Goal: Transaction & Acquisition: Purchase product/service

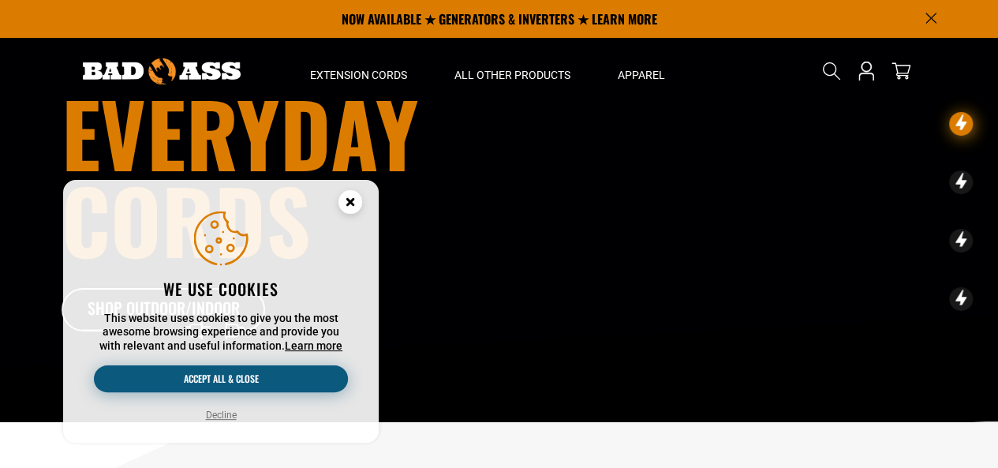
click at [229, 379] on button "Accept all & close" at bounding box center [221, 378] width 254 height 27
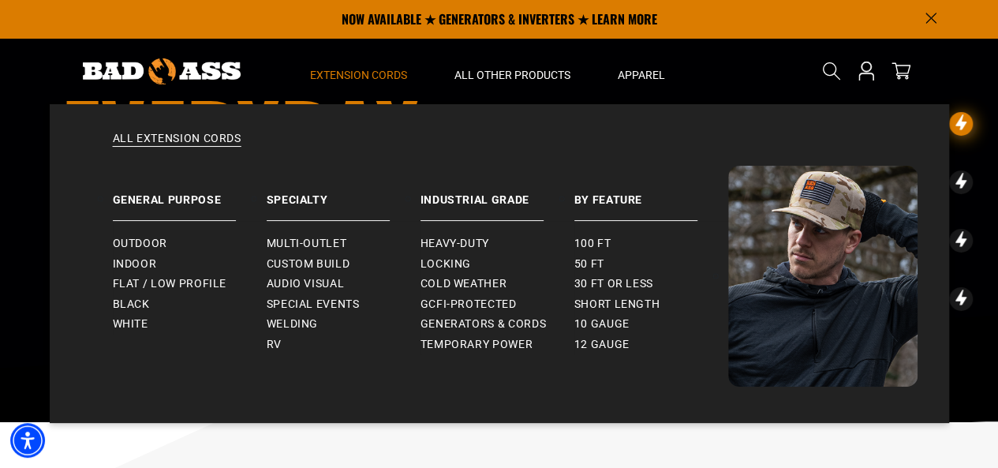
click at [361, 76] on span "Extension Cords" at bounding box center [358, 75] width 97 height 14
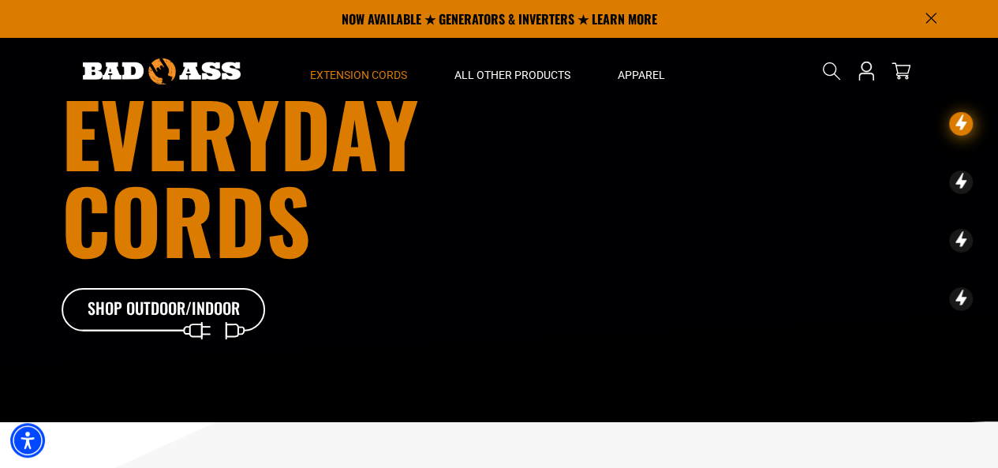
click at [361, 76] on span "Extension Cords" at bounding box center [358, 75] width 97 height 14
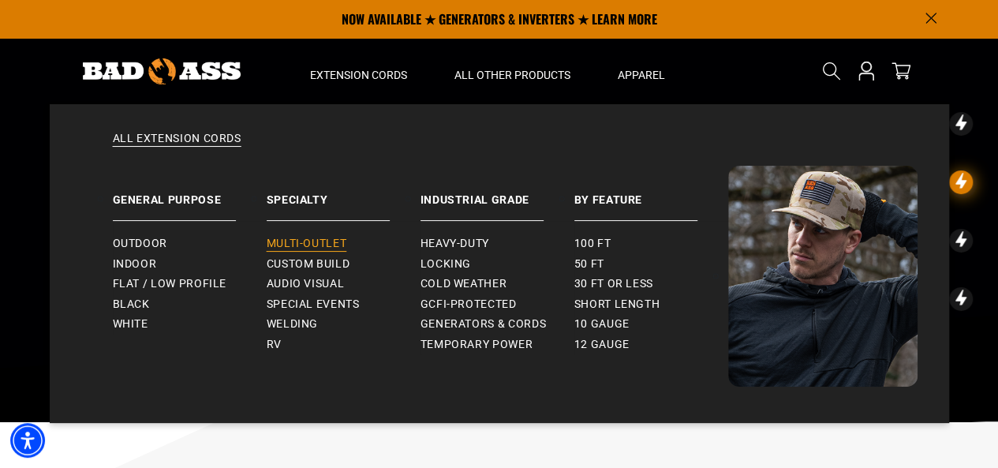
click at [318, 239] on span "Multi-Outlet" at bounding box center [307, 244] width 80 height 14
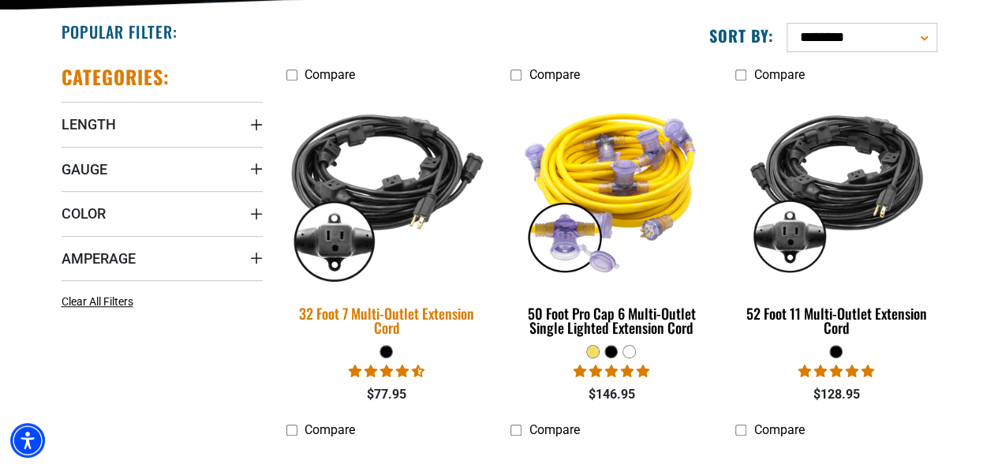
scroll to position [390, 0]
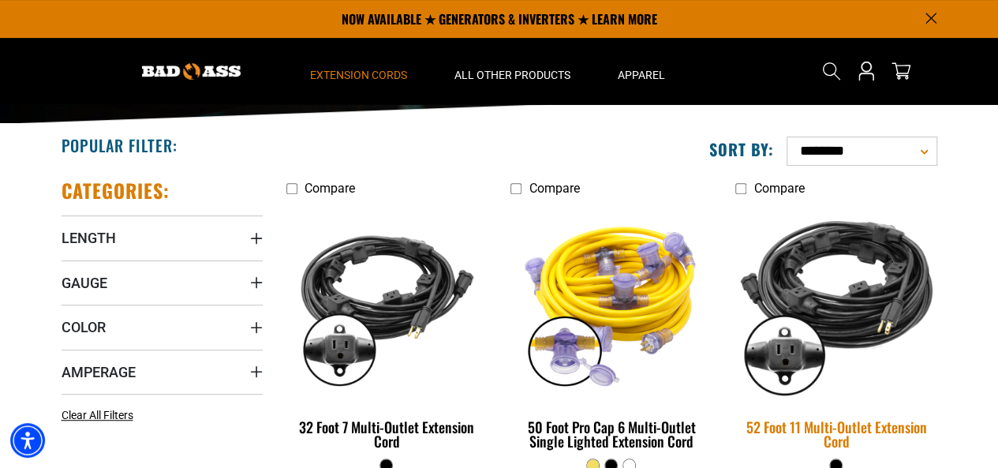
scroll to position [274, 0]
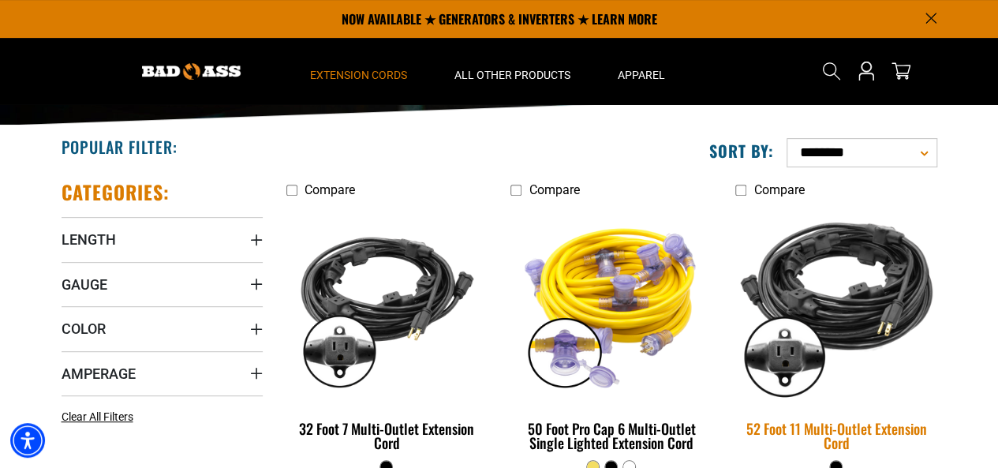
click at [850, 319] on img at bounding box center [835, 304] width 221 height 202
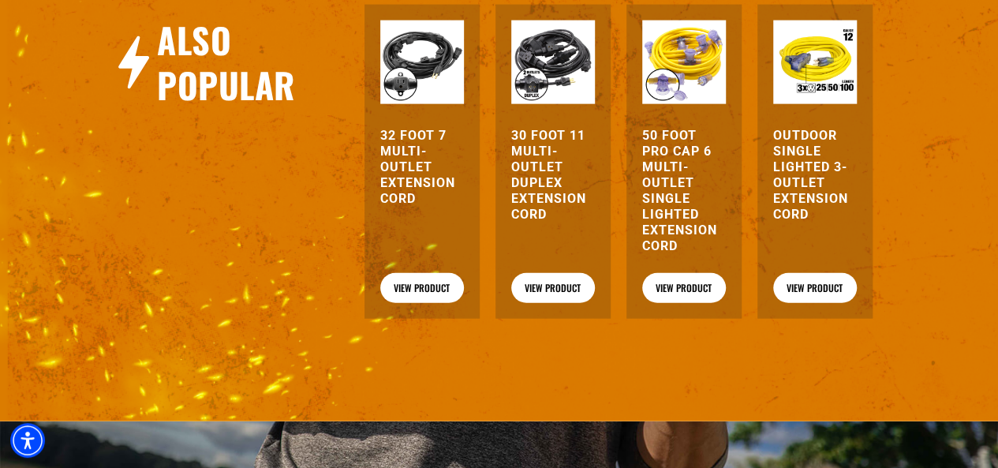
scroll to position [1777, 0]
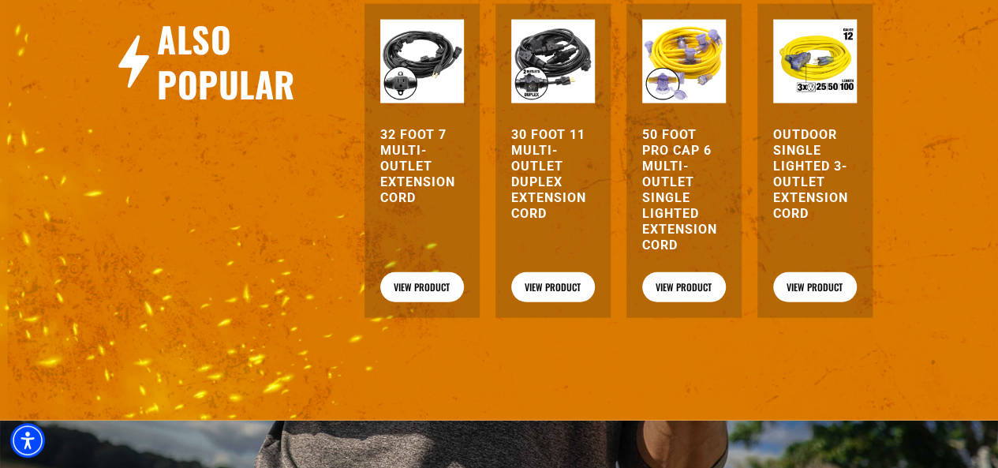
click at [677, 182] on h3 "50 Foot Pro Cap 6 Multi-Outlet Single Lighted Extension Cord" at bounding box center [684, 190] width 84 height 126
